Goal: Task Accomplishment & Management: Use online tool/utility

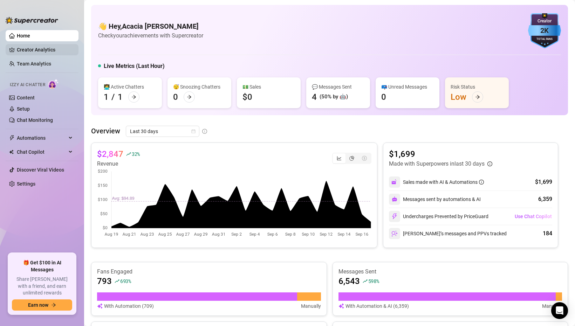
click at [42, 50] on link "Creator Analytics" at bounding box center [45, 49] width 56 height 11
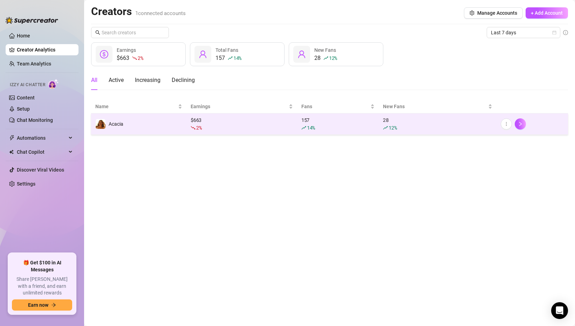
click at [245, 124] on div "2 %" at bounding box center [241, 128] width 102 height 8
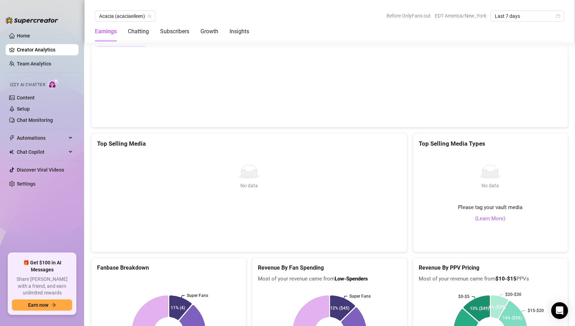
scroll to position [1205, 0]
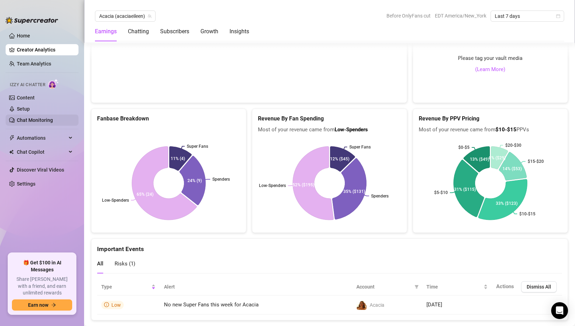
click at [45, 123] on link "Chat Monitoring" at bounding box center [35, 120] width 36 height 6
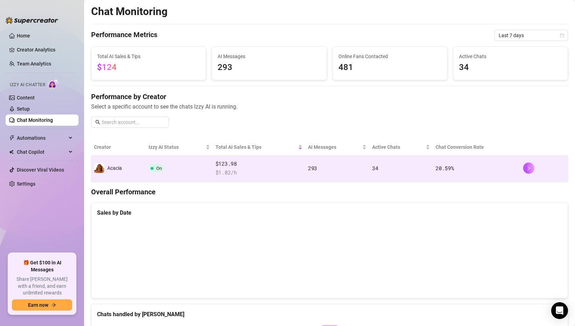
click at [306, 173] on td "293" at bounding box center [337, 168] width 64 height 26
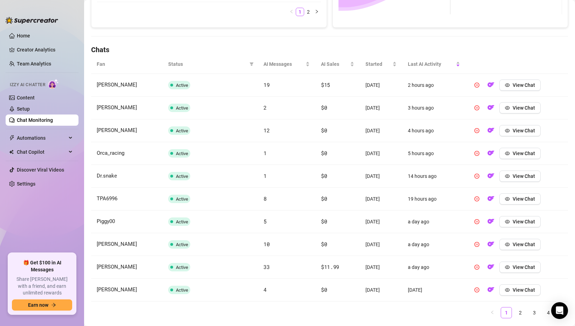
scroll to position [225, 0]
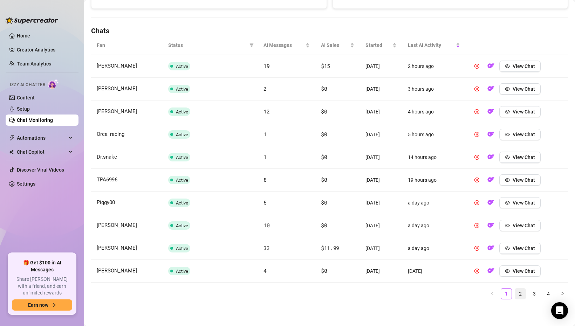
click at [519, 292] on link "2" at bounding box center [520, 294] width 11 height 11
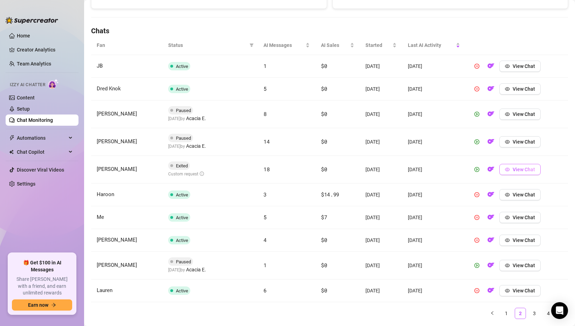
click at [510, 169] on icon "eye" at bounding box center [507, 170] width 5 height 4
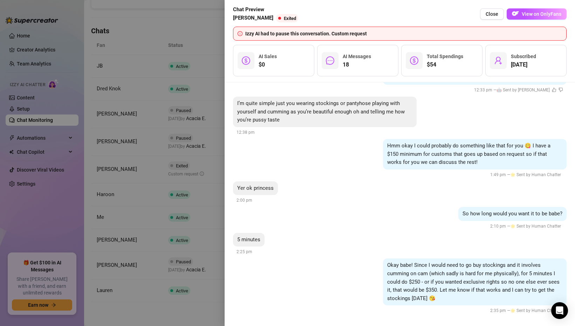
scroll to position [1774, 0]
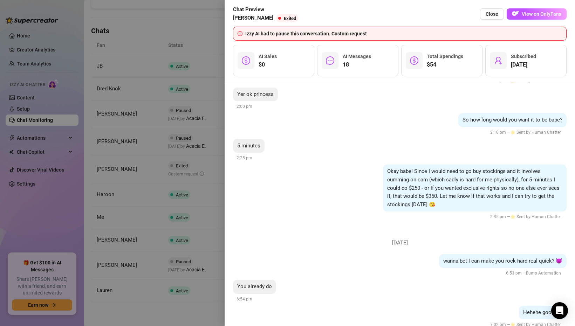
click at [182, 173] on div at bounding box center [287, 163] width 575 height 326
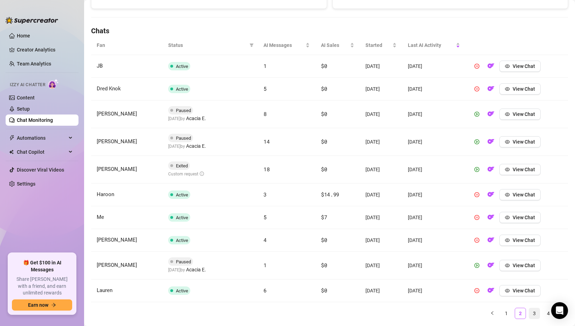
click at [536, 317] on link "3" at bounding box center [534, 313] width 11 height 11
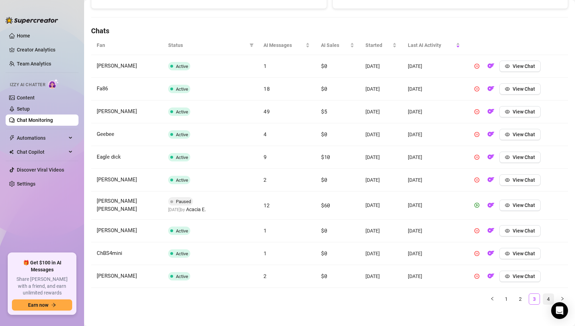
click at [548, 297] on link "4" at bounding box center [548, 299] width 11 height 11
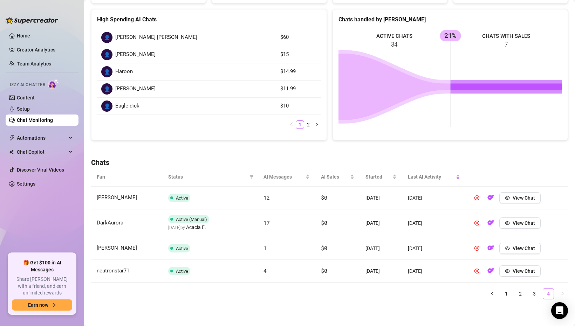
scroll to position [93, 0]
